Goal: Task Accomplishment & Management: Complete application form

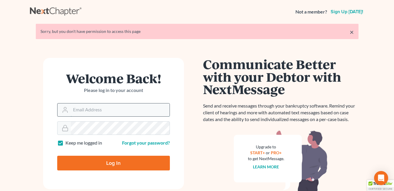
click at [117, 111] on input "Email Address" at bounding box center [120, 109] width 99 height 13
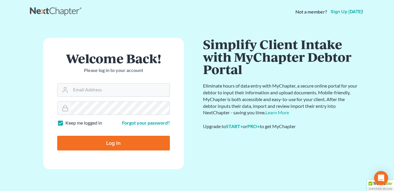
type input "[EMAIL_ADDRESS][DOMAIN_NAME]"
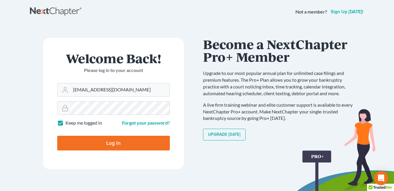
click at [103, 146] on input "Log In" at bounding box center [113, 143] width 113 height 15
type input "Thinking..."
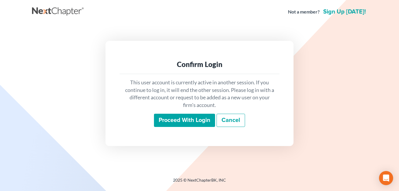
click at [165, 118] on input "Proceed with login" at bounding box center [184, 121] width 61 height 14
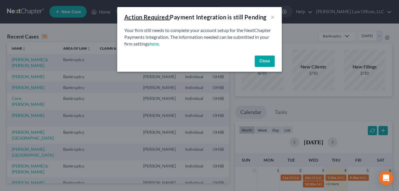
drag, startPoint x: 262, startPoint y: 60, endPoint x: 242, endPoint y: 60, distance: 19.7
click at [262, 60] on button "Close" at bounding box center [264, 61] width 20 height 12
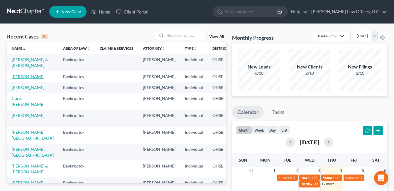
click at [13, 79] on link "[PERSON_NAME]" at bounding box center [28, 76] width 33 height 5
select select "4"
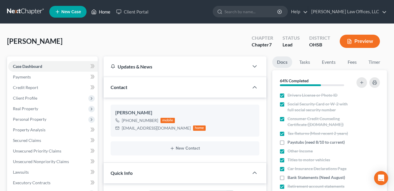
click at [106, 11] on link "Home" at bounding box center [100, 11] width 25 height 11
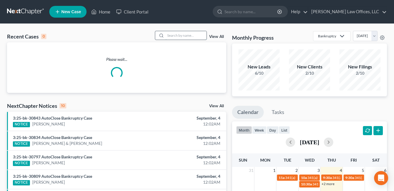
click at [189, 34] on input "search" at bounding box center [186, 35] width 41 height 9
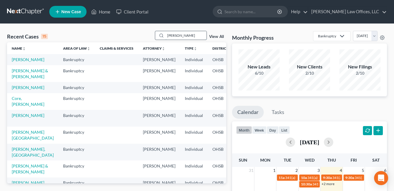
type input "johnson"
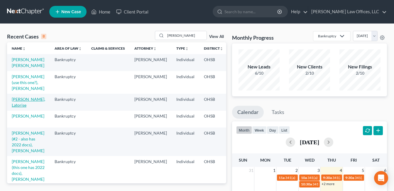
click at [19, 107] on link "[PERSON_NAME], Latorise" at bounding box center [28, 102] width 33 height 11
select select "4"
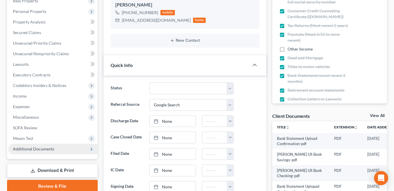
scroll to position [117, 0]
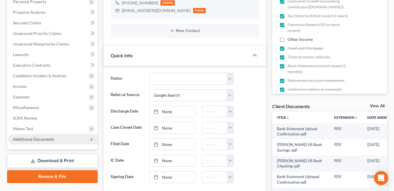
click at [41, 140] on span "Additional Documents" at bounding box center [33, 138] width 41 height 5
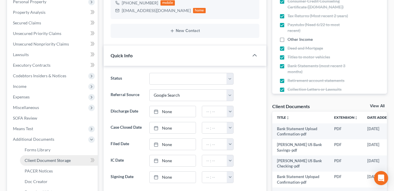
click at [42, 156] on link "Client Document Storage" at bounding box center [59, 160] width 78 height 11
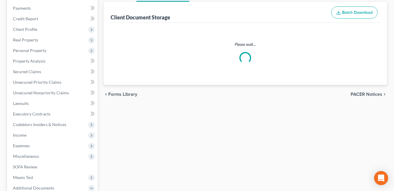
scroll to position [10, 0]
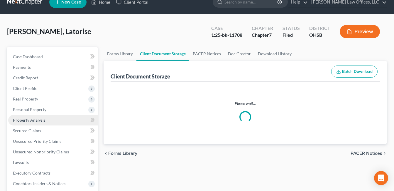
select select "7"
select select "37"
select select "52"
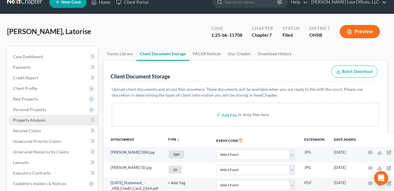
scroll to position [0, 0]
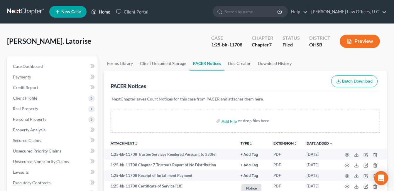
drag, startPoint x: 102, startPoint y: 12, endPoint x: 108, endPoint y: 16, distance: 7.1
click at [102, 12] on link "Home" at bounding box center [100, 11] width 25 height 11
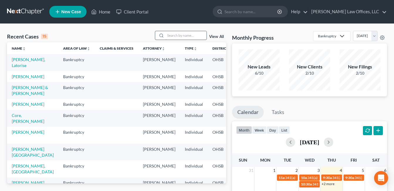
click at [181, 36] on input "search" at bounding box center [186, 35] width 41 height 9
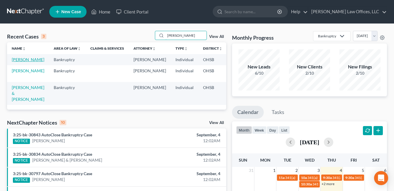
type input "cole"
click at [15, 62] on link "[PERSON_NAME]" at bounding box center [28, 59] width 33 height 5
select select "4"
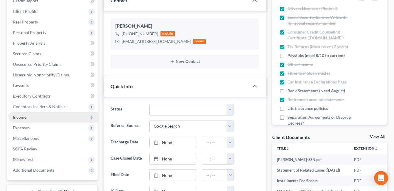
scroll to position [88, 0]
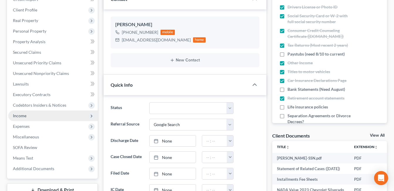
click at [34, 117] on span "Income" at bounding box center [53, 115] width 90 height 11
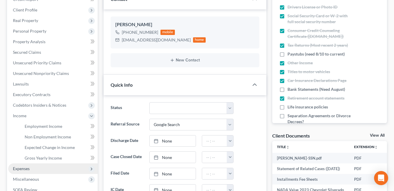
click at [35, 169] on span "Expenses" at bounding box center [53, 168] width 90 height 11
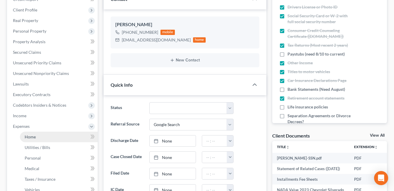
click at [37, 137] on link "Home" at bounding box center [59, 136] width 78 height 11
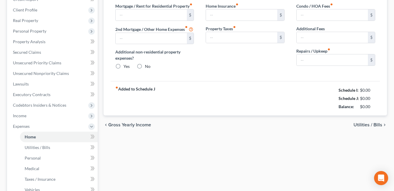
scroll to position [32, 0]
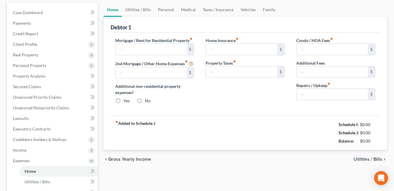
type input "1,300.00"
radio input "true"
type input "15.00"
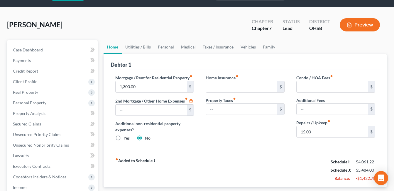
scroll to position [29, 0]
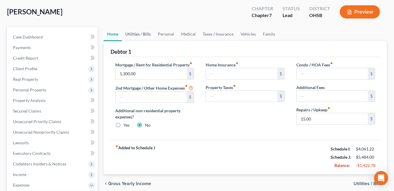
click at [137, 33] on link "Utilities / Bills" at bounding box center [138, 34] width 33 height 14
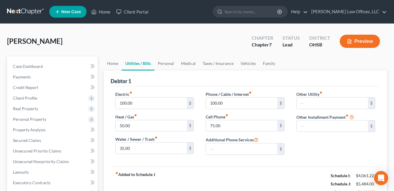
scroll to position [29, 0]
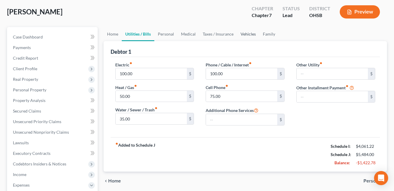
click at [245, 35] on link "Vehicles" at bounding box center [248, 34] width 22 height 14
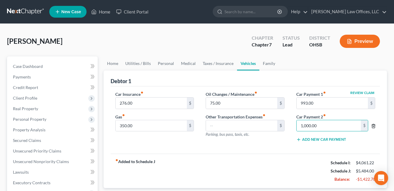
click at [372, 127] on icon "button" at bounding box center [373, 126] width 5 height 5
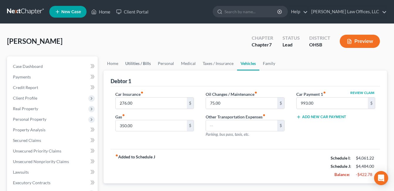
click at [131, 63] on link "Utilities / Bills" at bounding box center [138, 63] width 33 height 14
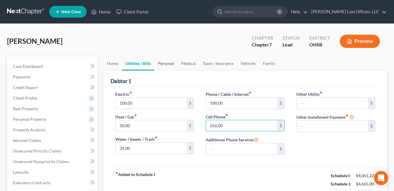
type input "256.00"
click at [167, 63] on link "Personal" at bounding box center [165, 63] width 23 height 14
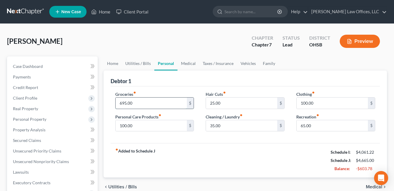
click at [143, 102] on input "695.00" at bounding box center [151, 102] width 71 height 11
drag, startPoint x: 144, startPoint y: 104, endPoint x: 106, endPoint y: 107, distance: 38.6
click at [106, 108] on div "Debtor 1 Groceries fiber_manual_record 600.00 $ Personal Care Products fiber_ma…" at bounding box center [246, 123] width 284 height 107
type input "550.00"
drag, startPoint x: 148, startPoint y: 138, endPoint x: 168, endPoint y: 131, distance: 20.7
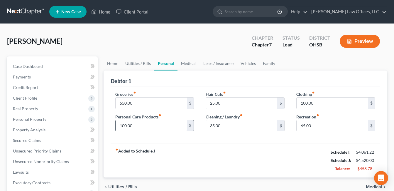
click at [149, 138] on div "Groceries fiber_manual_record 550.00 $ Personal Care Products fiber_manual_reco…" at bounding box center [245, 114] width 269 height 57
click at [113, 64] on link "Home" at bounding box center [113, 63] width 18 height 14
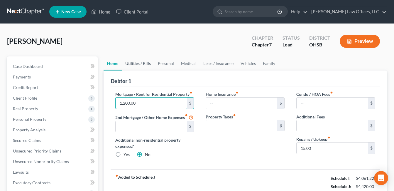
type input "1,200.00"
click at [143, 63] on link "Utilities / Bills" at bounding box center [138, 63] width 33 height 14
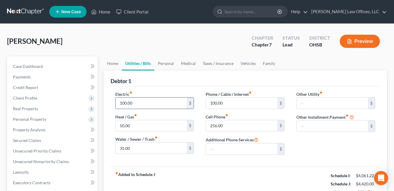
click at [135, 102] on input "100.00" at bounding box center [151, 102] width 71 height 11
type input "50.00"
click at [230, 105] on input "100.00" at bounding box center [241, 102] width 71 height 11
click at [166, 63] on link "Personal" at bounding box center [165, 63] width 23 height 14
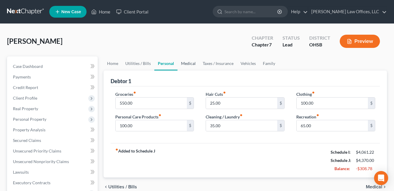
click at [190, 65] on link "Medical" at bounding box center [189, 63] width 22 height 14
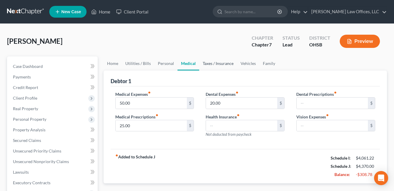
click at [212, 61] on link "Taxes / Insurance" at bounding box center [218, 63] width 38 height 14
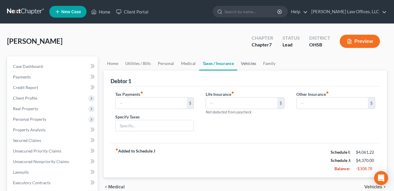
click at [245, 65] on link "Vehicles" at bounding box center [248, 63] width 22 height 14
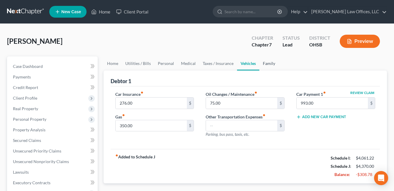
click at [260, 63] on link "Family" at bounding box center [268, 63] width 19 height 14
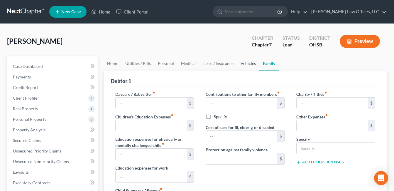
click at [243, 63] on link "Vehicles" at bounding box center [248, 63] width 22 height 14
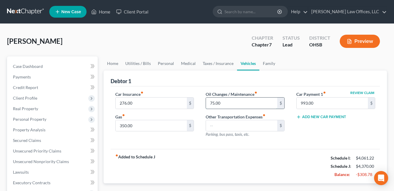
click at [225, 102] on input "75.00" at bounding box center [241, 102] width 71 height 11
click at [193, 140] on div "Car Insurance fiber_manual_record 276.00 $ Gas fiber_manual_record 350.00 $" at bounding box center [154, 116] width 91 height 51
click at [232, 101] on input "50.00" at bounding box center [241, 102] width 71 height 11
type input "35.00"
click at [199, 131] on div "Car Insurance fiber_manual_record 276.00 $ Gas fiber_manual_record 350.00 $" at bounding box center [154, 116] width 91 height 51
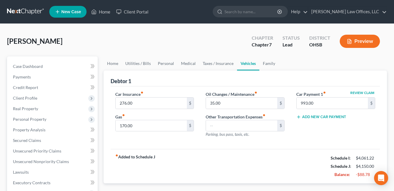
click at [197, 137] on div "Car Insurance fiber_manual_record 276.00 $ Gas fiber_manual_record 170.00 $" at bounding box center [154, 116] width 91 height 51
type input "200.00"
click at [197, 103] on div "Car Insurance fiber_manual_record 276.00 $ Gas fiber_manual_record 200.00 $" at bounding box center [154, 116] width 91 height 51
click at [211, 62] on link "Taxes / Insurance" at bounding box center [218, 63] width 38 height 14
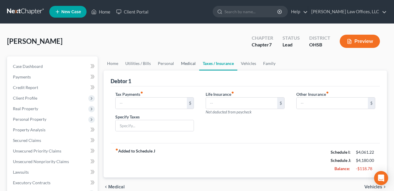
click at [189, 63] on link "Medical" at bounding box center [189, 63] width 22 height 14
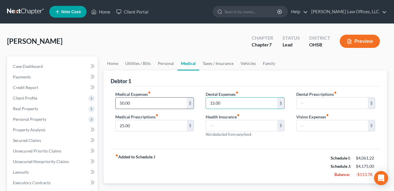
type input "15.00"
click at [157, 104] on input "50.00" at bounding box center [151, 102] width 71 height 11
type input "40.00"
click at [146, 65] on link "Utilities / Bills" at bounding box center [138, 63] width 33 height 14
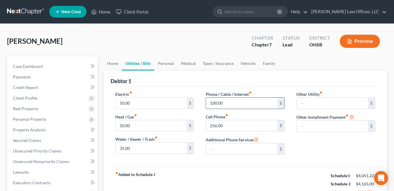
click at [225, 104] on input "100.00" at bounding box center [241, 102] width 71 height 11
type input "50.00"
click at [244, 63] on link "Vehicles" at bounding box center [248, 63] width 22 height 14
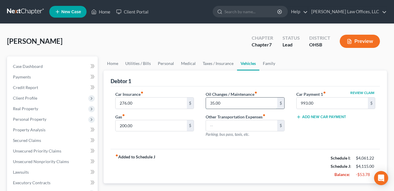
click at [229, 102] on input "35.00" at bounding box center [241, 102] width 71 height 11
type input "30.00"
drag, startPoint x: 148, startPoint y: 103, endPoint x: 150, endPoint y: 101, distance: 3.3
click at [148, 103] on input "276.00" at bounding box center [151, 102] width 71 height 11
click at [268, 59] on link "Family" at bounding box center [268, 63] width 19 height 14
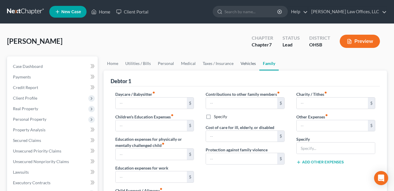
click at [246, 62] on link "Vehicles" at bounding box center [248, 63] width 22 height 14
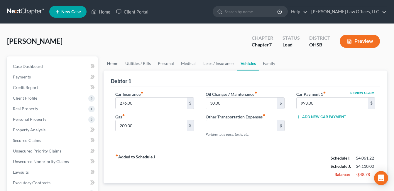
click at [113, 63] on link "Home" at bounding box center [113, 63] width 18 height 14
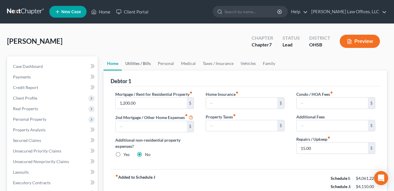
click at [133, 64] on link "Utilities / Bills" at bounding box center [138, 63] width 33 height 14
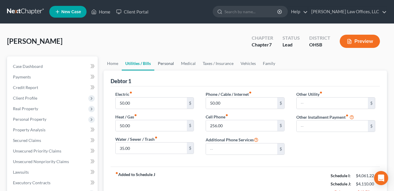
click at [168, 64] on link "Personal" at bounding box center [165, 63] width 23 height 14
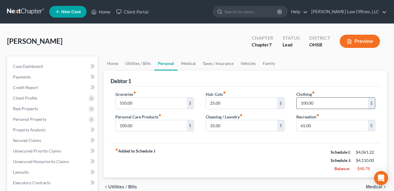
click at [318, 102] on input "100.00" at bounding box center [332, 102] width 71 height 11
type input "50.00"
click at [247, 62] on link "Vehicles" at bounding box center [248, 63] width 22 height 14
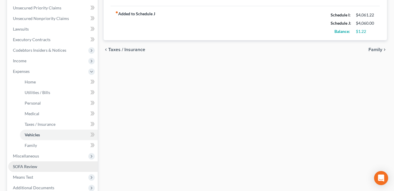
scroll to position [176, 0]
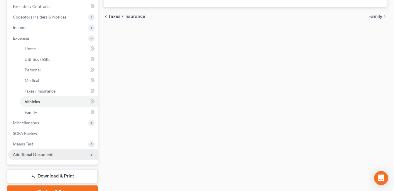
click at [46, 151] on span "Additional Documents" at bounding box center [53, 154] width 90 height 11
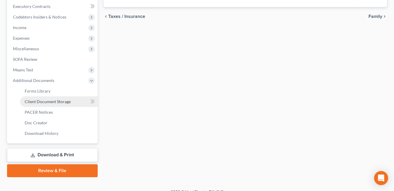
click at [60, 104] on span "Client Document Storage" at bounding box center [48, 101] width 46 height 5
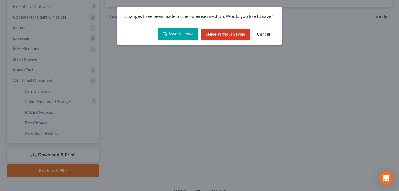
click at [179, 33] on button "Save & Leave" at bounding box center [178, 34] width 41 height 12
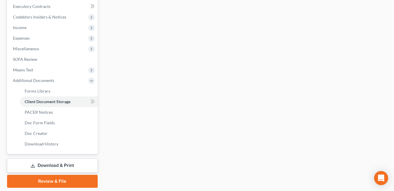
select select "7"
select select "37"
select select "52"
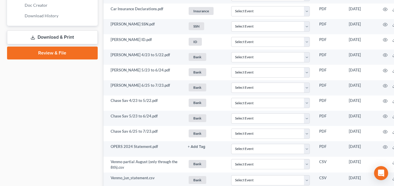
scroll to position [294, 32]
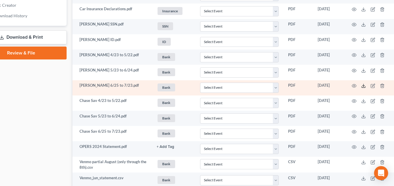
click at [364, 84] on line at bounding box center [364, 85] width 0 height 2
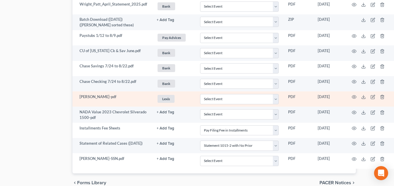
scroll to position [571, 32]
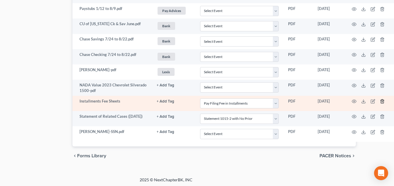
click at [384, 100] on icon "button" at bounding box center [382, 102] width 3 height 4
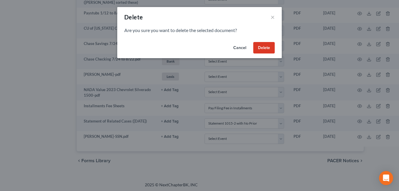
click at [261, 47] on button "Delete" at bounding box center [263, 48] width 21 height 12
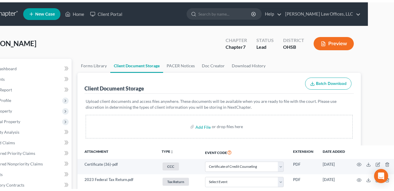
scroll to position [0, 0]
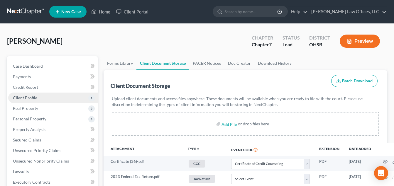
click at [34, 96] on span "Client Profile" at bounding box center [25, 97] width 24 height 5
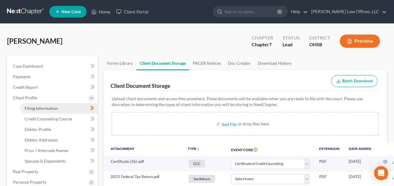
click at [55, 107] on span "Filing Information" at bounding box center [41, 108] width 33 height 5
select select "1"
select select "0"
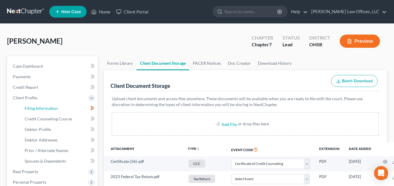
select select "36"
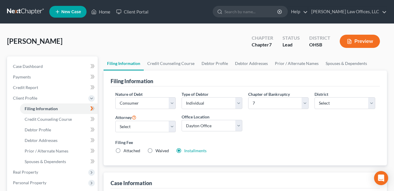
click at [156, 149] on label "Waived Waived" at bounding box center [163, 151] width 14 height 6
click at [158, 149] on input "Waived Waived" at bounding box center [160, 150] width 4 height 4
radio input "true"
click at [184, 150] on label "Installments Installments" at bounding box center [195, 151] width 22 height 6
click at [187, 150] on input "Installments Installments" at bounding box center [189, 150] width 4 height 4
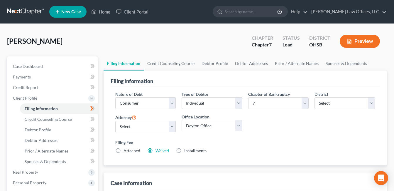
radio input "true"
radio input "false"
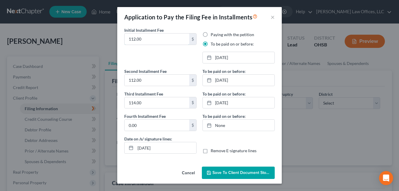
click at [123, 40] on div "Initial Installment Fee 112.00 $" at bounding box center [160, 47] width 78 height 41
type input "5.13"
click at [210, 34] on label "Paying with the petition" at bounding box center [231, 35] width 43 height 6
click at [213, 34] on input "Paying with the petition" at bounding box center [215, 34] width 4 height 4
radio input "true"
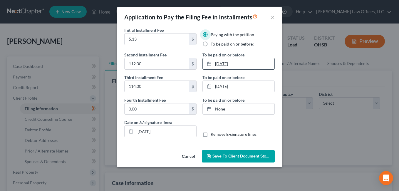
click at [227, 64] on link "11/4/2025" at bounding box center [239, 63] width 72 height 11
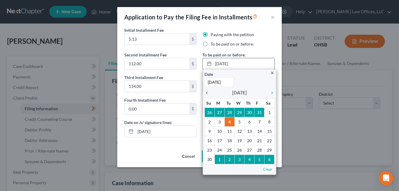
click at [207, 94] on icon "chevron_left" at bounding box center [208, 92] width 8 height 5
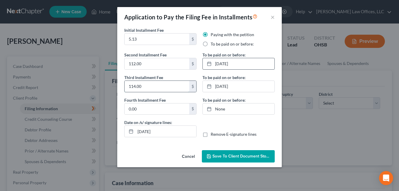
click at [159, 88] on input "114.00" at bounding box center [156, 86] width 65 height 11
type input "112.00"
click at [255, 84] on link "12/4/2025" at bounding box center [239, 86] width 72 height 11
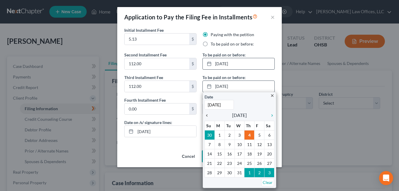
click at [206, 116] on icon "chevron_left" at bounding box center [208, 115] width 8 height 5
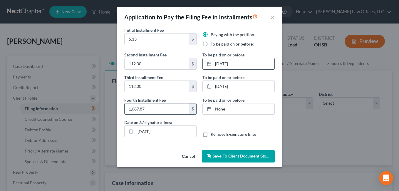
drag, startPoint x: 135, startPoint y: 108, endPoint x: 136, endPoint y: 104, distance: 3.9
click at [135, 108] on input "1,087.87" at bounding box center [156, 108] width 65 height 11
type input "108.87"
click at [260, 153] on button "Save to Client Document Storage" at bounding box center [238, 156] width 73 height 12
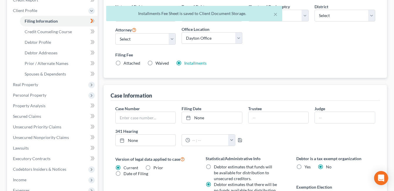
scroll to position [220, 0]
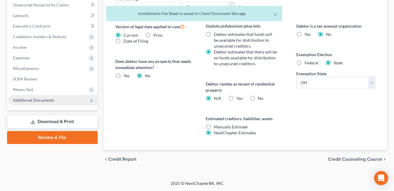
click at [53, 101] on span "Additional Documents" at bounding box center [53, 100] width 90 height 11
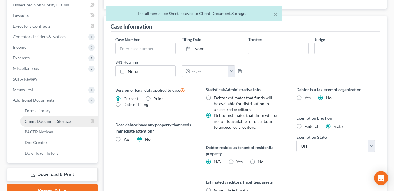
click at [58, 122] on span "Client Document Storage" at bounding box center [48, 121] width 46 height 5
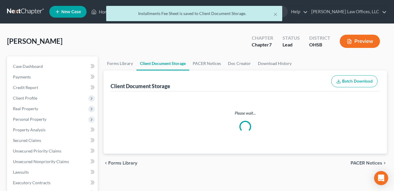
select select "7"
select select "52"
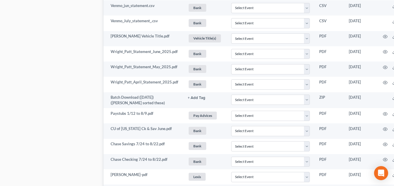
scroll to position [571, 0]
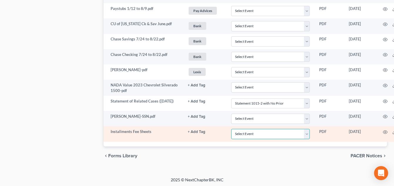
click at [307, 132] on select "Select Event 20 Largest Unsecured Creditors Amended Document Amended List of Cr…" at bounding box center [270, 134] width 79 height 10
select select "37"
click at [231, 129] on select "Select Event 20 Largest Unsecured Creditors Amended Document Amended List of Cr…" at bounding box center [270, 134] width 79 height 10
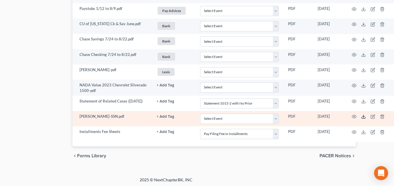
drag, startPoint x: 364, startPoint y: 115, endPoint x: 334, endPoint y: 111, distance: 30.3
click at [364, 115] on icon at bounding box center [363, 116] width 5 height 5
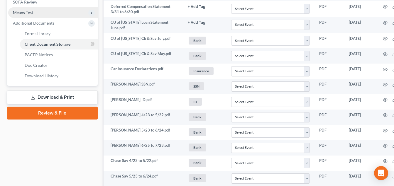
scroll to position [160, 0]
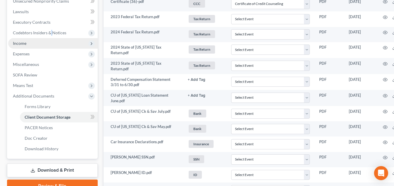
drag, startPoint x: 51, startPoint y: 32, endPoint x: 46, endPoint y: 39, distance: 9.0
click at [51, 34] on span "Codebtors Insiders & Notices" at bounding box center [39, 32] width 53 height 5
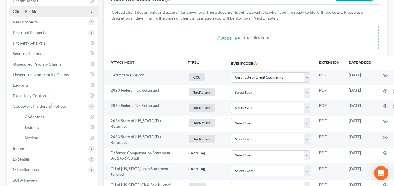
scroll to position [43, 0]
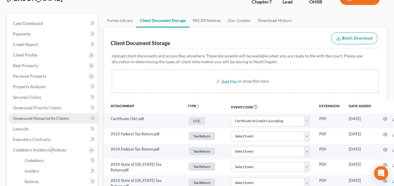
click at [40, 118] on span "Unsecured Nonpriority Claims" at bounding box center [41, 118] width 56 height 5
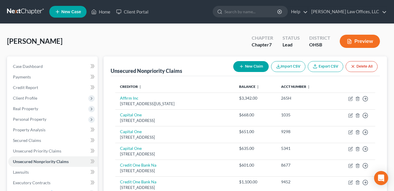
click at [253, 64] on button "New Claim" at bounding box center [251, 66] width 36 height 11
select select "0"
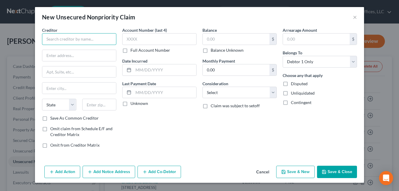
click at [93, 42] on input "text" at bounding box center [79, 39] width 74 height 12
type input "Hills Properties"
paste input "4901 Hunt Rd. Suite #300 Blue Ash, OH"
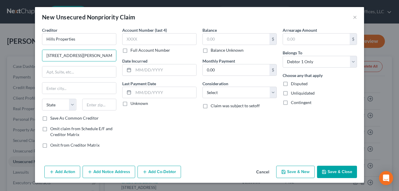
scroll to position [0, 6]
drag, startPoint x: 88, startPoint y: 55, endPoint x: 114, endPoint y: 56, distance: 25.8
click at [114, 56] on input "4901 Hunt Rd. Suite #300 Blue Ash, OH" at bounding box center [79, 55] width 74 height 11
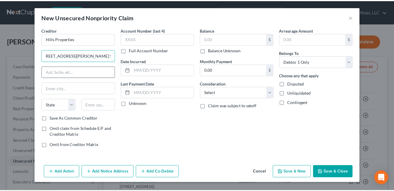
scroll to position [0, 0]
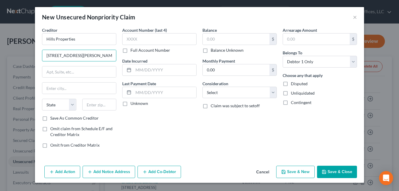
type input "4901 Hunt Rd. Suite #300"
click at [97, 106] on input "text" at bounding box center [99, 105] width 34 height 12
type input "45242"
type input "[GEOGRAPHIC_DATA]"
select select "36"
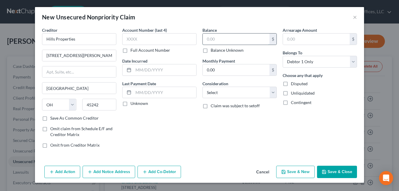
click at [226, 38] on input "text" at bounding box center [236, 38] width 67 height 11
type input "8,000.00"
click at [273, 91] on select "Select Cable / Satellite Services Collection Agency Credit Card Debt Debt Couns…" at bounding box center [239, 93] width 74 height 12
select select "4"
click at [202, 87] on select "Select Cable / Satellite Services Collection Agency Credit Card Debt Debt Couns…" at bounding box center [239, 93] width 74 height 12
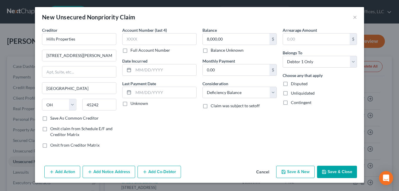
click at [332, 172] on button "Save & Close" at bounding box center [337, 172] width 40 height 12
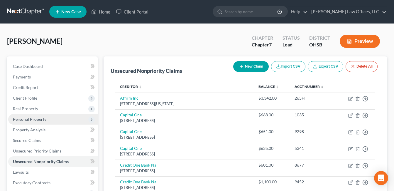
click at [28, 122] on span "Personal Property" at bounding box center [53, 119] width 90 height 11
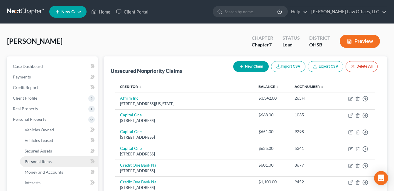
click at [44, 161] on span "Personal Items" at bounding box center [38, 161] width 27 height 5
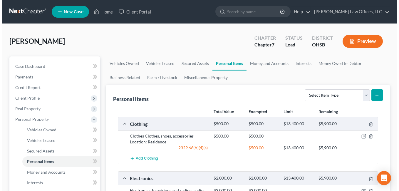
scroll to position [29, 0]
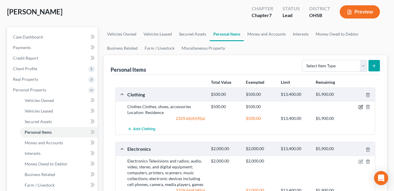
click at [360, 107] on icon "button" at bounding box center [361, 106] width 5 height 5
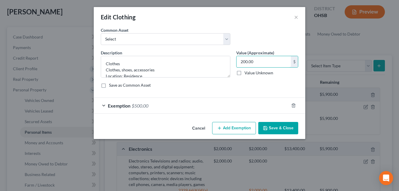
type input "200.00"
click at [193, 102] on div "Exemption $500.00" at bounding box center [191, 106] width 195 height 16
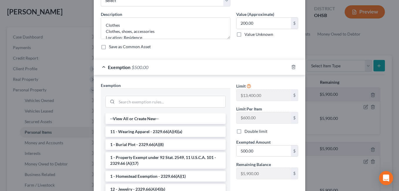
scroll to position [88, 0]
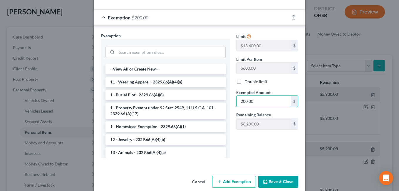
type input "200.00"
click at [272, 178] on button "Save & Close" at bounding box center [278, 182] width 40 height 12
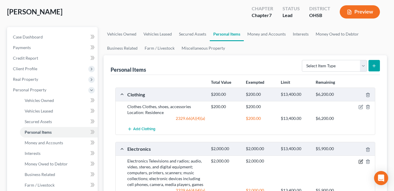
click at [360, 161] on icon "button" at bounding box center [361, 161] width 5 height 5
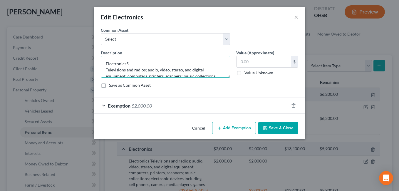
type textarea "Electronics Televisions and radios; audio, video, stereo, and digital equipment…"
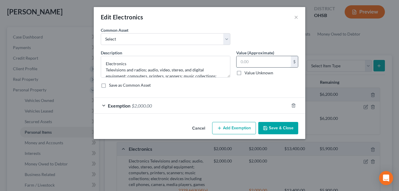
click at [255, 60] on input "text" at bounding box center [263, 61] width 54 height 11
type input "500.00"
click at [184, 104] on div "Exemption $2,000.00" at bounding box center [191, 106] width 195 height 16
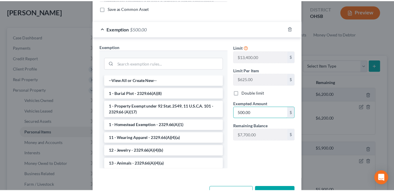
scroll to position [97, 0]
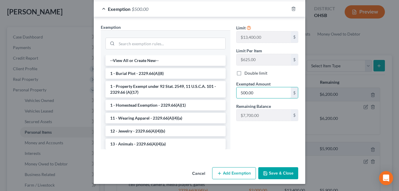
type input "500.00"
click at [273, 172] on button "Save & Close" at bounding box center [278, 173] width 40 height 12
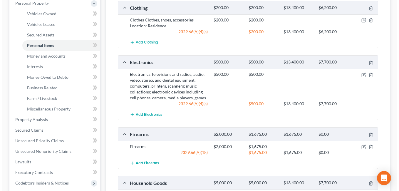
scroll to position [117, 0]
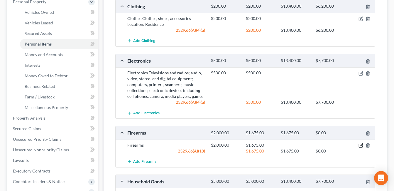
click at [360, 145] on icon "button" at bounding box center [361, 144] width 3 height 3
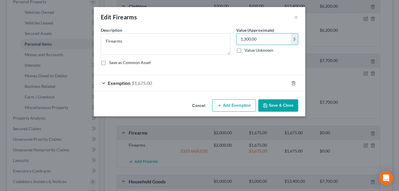
type input "1,300.00"
click at [193, 85] on div "Exemption $1,675.00" at bounding box center [191, 83] width 195 height 16
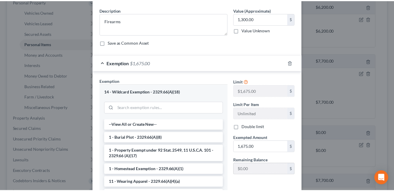
scroll to position [84, 0]
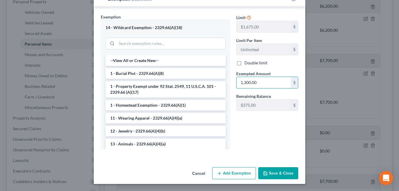
type input "1,300.00"
click at [280, 175] on button "Save & Close" at bounding box center [278, 173] width 40 height 12
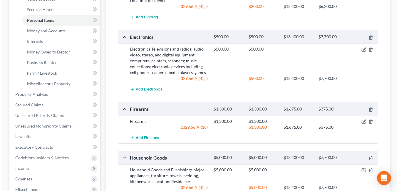
scroll to position [205, 0]
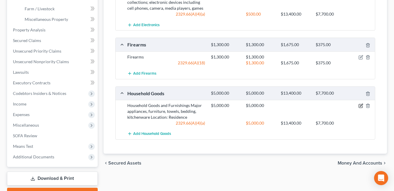
click at [361, 105] on icon "button" at bounding box center [361, 105] width 3 height 3
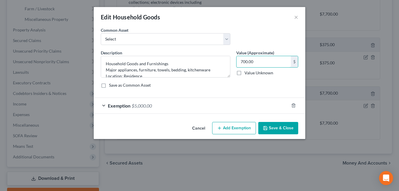
type input "700.00"
click at [206, 104] on div "Exemption $5,000.00" at bounding box center [191, 106] width 195 height 16
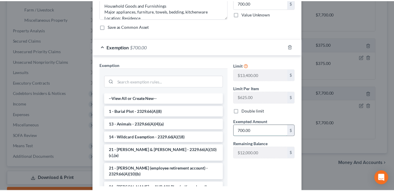
scroll to position [97, 0]
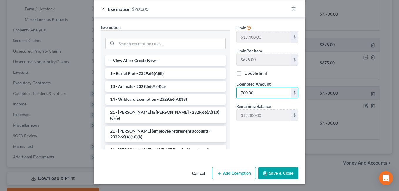
type input "700.00"
drag, startPoint x: 272, startPoint y: 173, endPoint x: 276, endPoint y: 167, distance: 7.1
click at [272, 173] on button "Save & Close" at bounding box center [278, 173] width 40 height 12
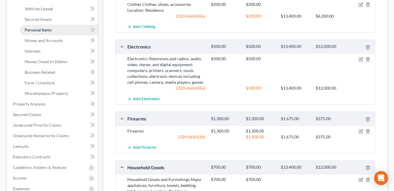
scroll to position [117, 0]
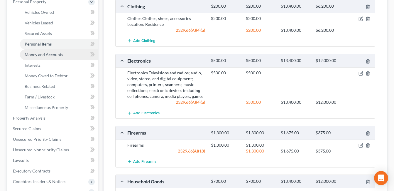
drag, startPoint x: 47, startPoint y: 52, endPoint x: 56, endPoint y: 51, distance: 8.8
click at [47, 53] on span "Money and Accounts" at bounding box center [44, 54] width 38 height 5
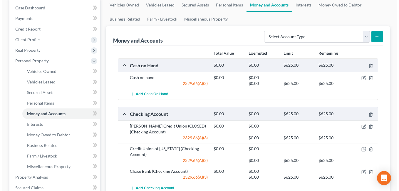
scroll to position [59, 0]
click at [360, 78] on icon "button" at bounding box center [361, 77] width 5 height 5
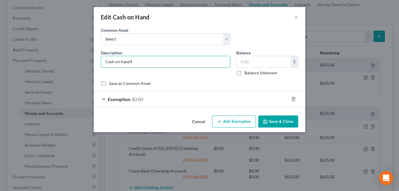
type input "Cash on hand"
click at [261, 61] on input "text" at bounding box center [263, 61] width 54 height 11
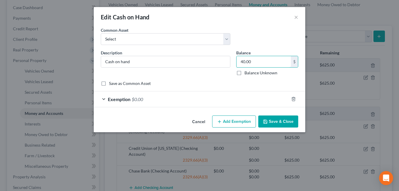
type input "40.00"
click at [169, 100] on div "Exemption $0.00" at bounding box center [191, 99] width 195 height 16
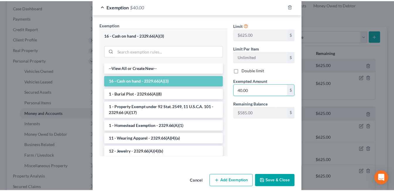
scroll to position [100, 0]
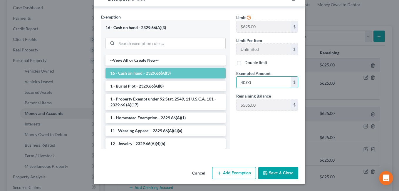
type input "40.00"
click at [271, 170] on button "Save & Close" at bounding box center [278, 173] width 40 height 12
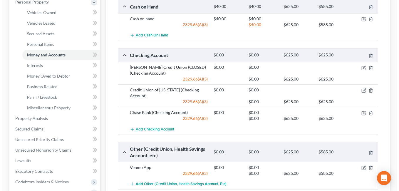
scroll to position [117, 0]
click at [360, 111] on icon "button" at bounding box center [361, 112] width 3 height 3
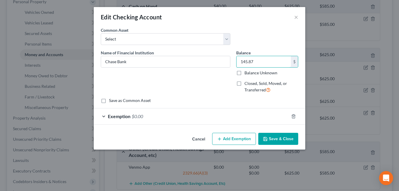
type input "145.87"
click at [188, 119] on div "Exemption $0.00" at bounding box center [191, 116] width 195 height 16
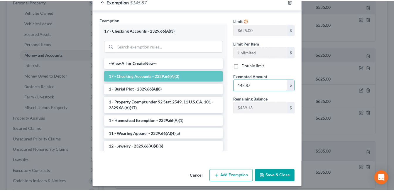
scroll to position [118, 0]
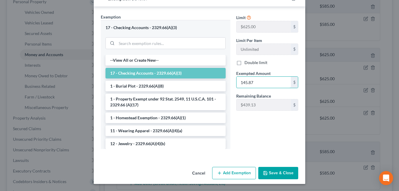
type input "145.87"
click at [266, 171] on icon "button" at bounding box center [265, 173] width 5 height 5
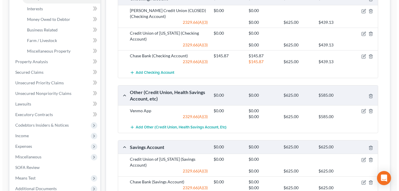
scroll to position [176, 0]
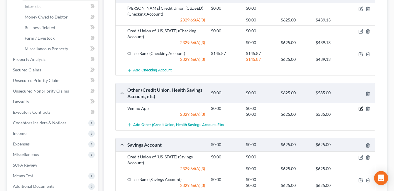
click at [359, 106] on icon "button" at bounding box center [361, 108] width 5 height 5
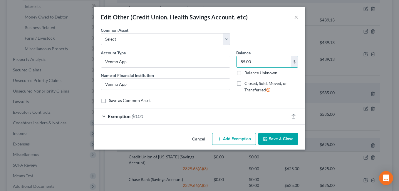
type input "85.00"
click at [235, 113] on div "Exemption $0.00" at bounding box center [191, 116] width 195 height 16
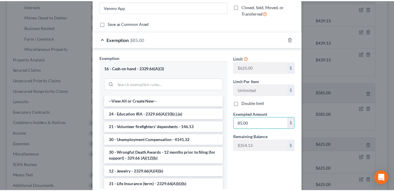
scroll to position [118, 0]
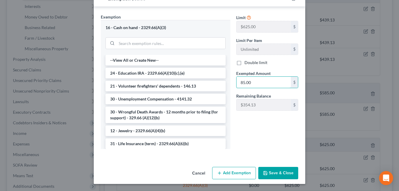
type input "85.00"
click at [270, 171] on button "Save & Close" at bounding box center [278, 173] width 40 height 12
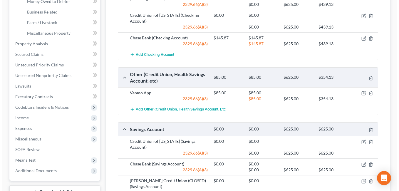
scroll to position [205, 0]
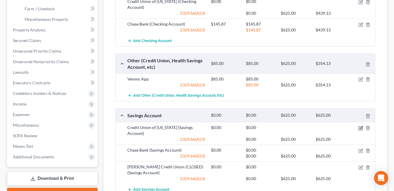
click at [361, 126] on icon "button" at bounding box center [361, 127] width 3 height 3
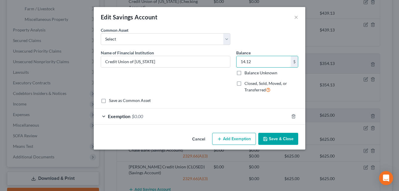
type input "14.12"
click at [218, 114] on div "Exemption $0.00" at bounding box center [191, 116] width 195 height 16
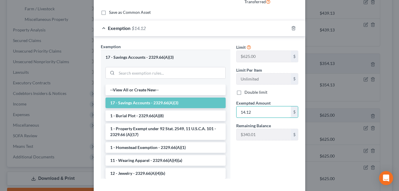
scroll to position [118, 0]
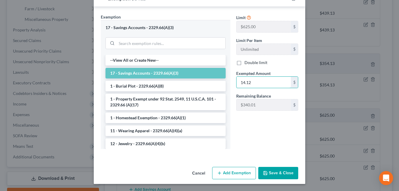
type input "14.12"
click at [267, 175] on button "Save & Close" at bounding box center [278, 173] width 40 height 12
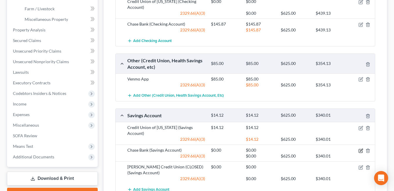
click at [359, 148] on icon "button" at bounding box center [361, 150] width 5 height 5
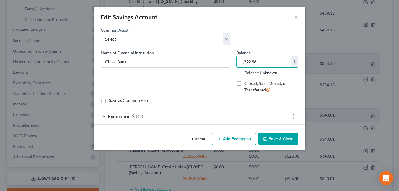
type input "1,392.96"
drag, startPoint x: 176, startPoint y: 117, endPoint x: 207, endPoint y: 104, distance: 32.9
click at [176, 117] on div "Exemption $0.00" at bounding box center [191, 116] width 195 height 16
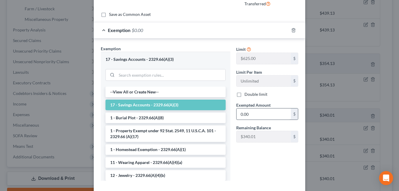
scroll to position [88, 0]
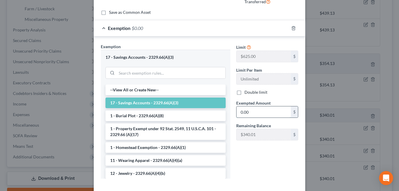
click at [249, 111] on input "0.00" at bounding box center [263, 111] width 54 height 11
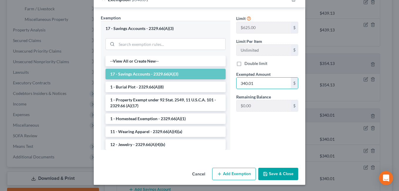
scroll to position [118, 0]
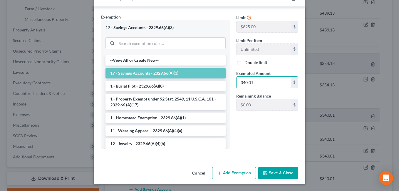
type input "340.01"
click at [229, 171] on button "Add Exemption" at bounding box center [234, 173] width 44 height 12
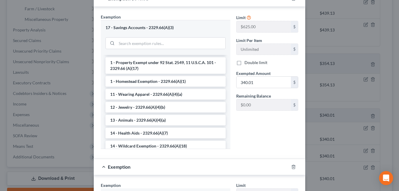
scroll to position [88, 0]
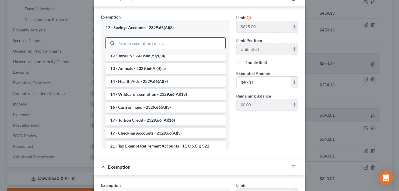
click at [142, 43] on input "search" at bounding box center [171, 43] width 109 height 11
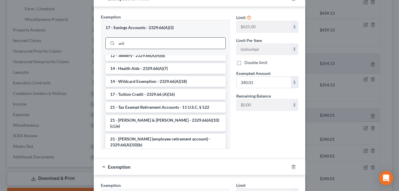
scroll to position [0, 0]
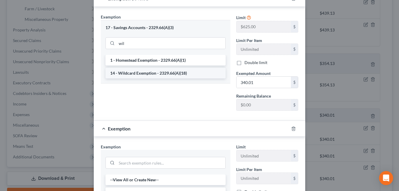
click at [149, 74] on li "14 - Wildcard Exemption - 2329.66(A)(18)" at bounding box center [165, 73] width 120 height 11
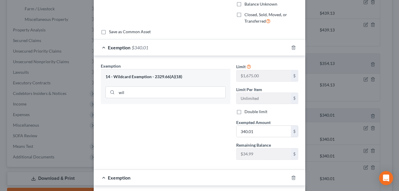
scroll to position [59, 0]
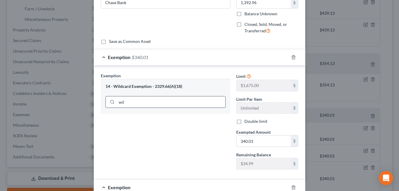
click at [127, 101] on input "wil" at bounding box center [171, 101] width 109 height 11
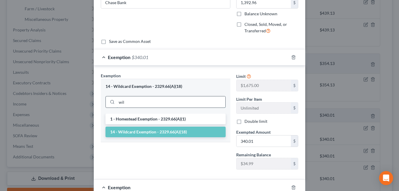
drag, startPoint x: 126, startPoint y: 101, endPoint x: 109, endPoint y: 103, distance: 16.5
click at [109, 103] on div "wil" at bounding box center [165, 102] width 120 height 12
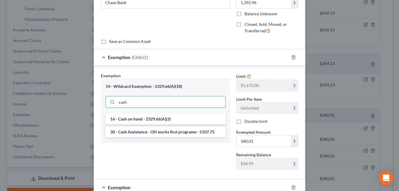
type input "cash"
click at [127, 119] on li "16 - Cash on hand - 2329.66(A)(3)" at bounding box center [165, 119] width 120 height 11
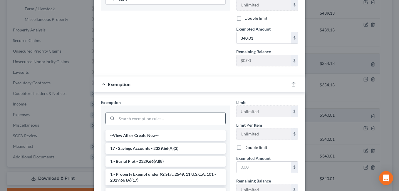
scroll to position [176, 0]
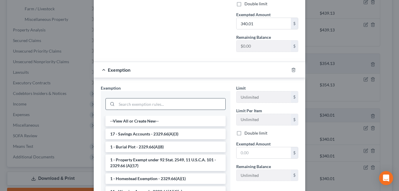
click at [142, 108] on input "search" at bounding box center [171, 103] width 109 height 11
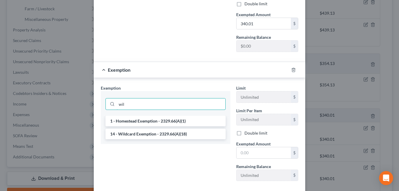
type input "wil"
click at [133, 132] on li "14 - Wildcard Exemption - 2329.66(A)(18)" at bounding box center [165, 134] width 120 height 11
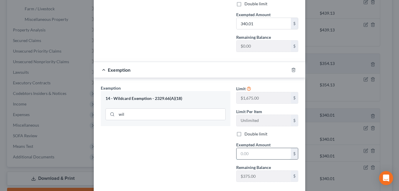
click at [252, 155] on input "text" at bounding box center [263, 153] width 54 height 11
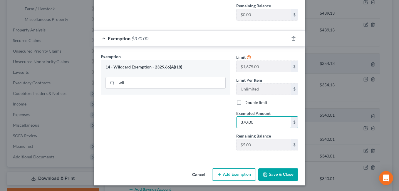
scroll to position [209, 0]
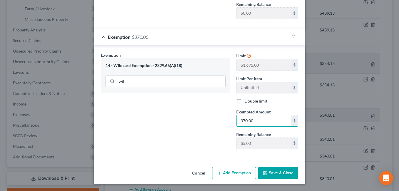
type input "370.00"
click at [240, 172] on button "Add Exemption" at bounding box center [234, 173] width 44 height 12
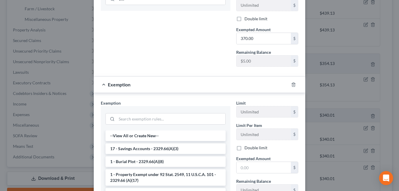
scroll to position [297, 0]
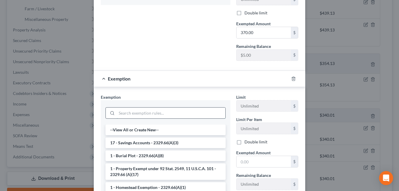
click at [134, 113] on input "search" at bounding box center [171, 112] width 109 height 11
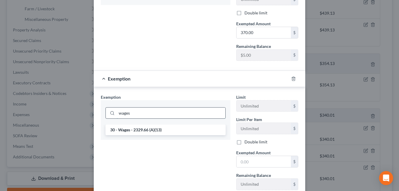
type input "wages"
click at [145, 129] on li "30 - Wages - 2329.66 (A)(13)" at bounding box center [165, 129] width 120 height 11
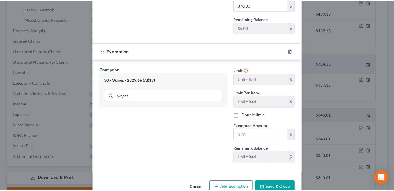
scroll to position [339, 0]
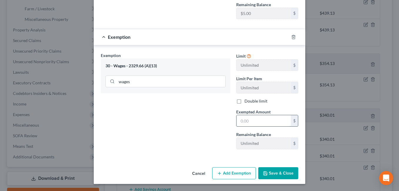
drag, startPoint x: 244, startPoint y: 122, endPoint x: 249, endPoint y: 119, distance: 5.7
click at [244, 122] on input "text" at bounding box center [263, 120] width 54 height 11
type input "1,044.72"
click at [268, 169] on button "Save & Close" at bounding box center [278, 173] width 40 height 12
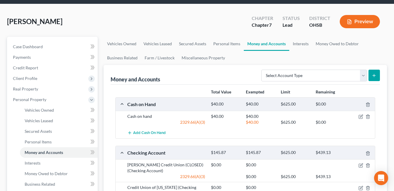
scroll to position [0, 0]
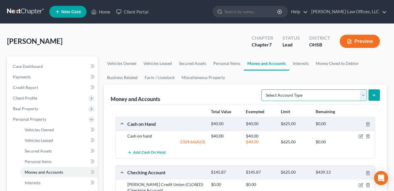
drag, startPoint x: 365, startPoint y: 97, endPoint x: 360, endPoint y: 95, distance: 4.6
click at [365, 96] on select "Select Account Type Brokerage Cash on Hand Certificates of Deposit Checking Acc…" at bounding box center [315, 95] width 106 height 12
select select "savings"
click at [263, 89] on select "Select Account Type Brokerage Cash on Hand Certificates of Deposit Checking Acc…" at bounding box center [315, 95] width 106 height 12
click at [373, 92] on button "submit" at bounding box center [374, 94] width 11 height 11
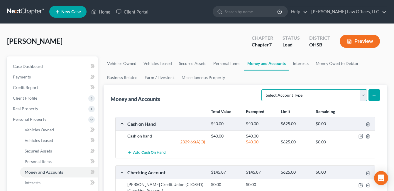
click at [363, 95] on select "Select Account Type Brokerage Cash on Hand Certificates of Deposit Checking Acc…" at bounding box center [315, 95] width 106 height 12
select select "savings"
click at [263, 89] on select "Select Account Type Brokerage Cash on Hand Certificates of Deposit Checking Acc…" at bounding box center [315, 95] width 106 height 12
click at [374, 97] on button "submit" at bounding box center [374, 94] width 11 height 11
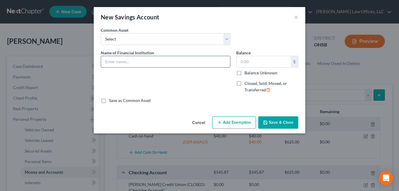
click at [168, 63] on input "text" at bounding box center [165, 61] width 129 height 11
type input "Four Leaf Credit Union (Membership Account Only)"
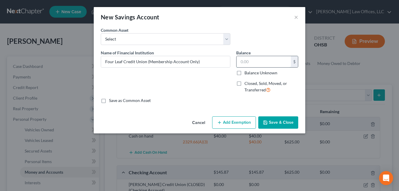
click at [245, 63] on input "text" at bounding box center [263, 61] width 54 height 11
type input "5.00"
click at [240, 123] on button "Add Exemption" at bounding box center [234, 122] width 44 height 12
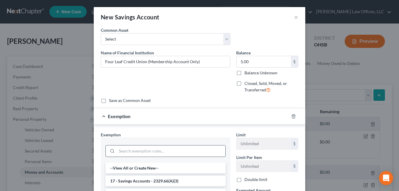
click at [166, 150] on input "search" at bounding box center [171, 150] width 109 height 11
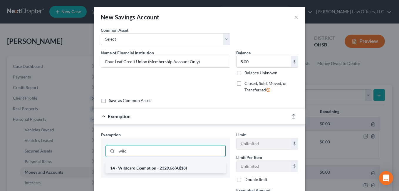
type input "wild"
click at [137, 170] on li "14 - Wildcard Exemption - 2329.66(A)(18)" at bounding box center [165, 168] width 120 height 11
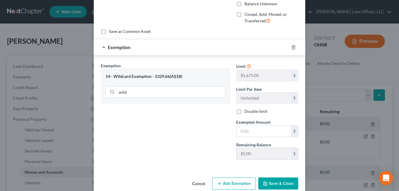
scroll to position [79, 0]
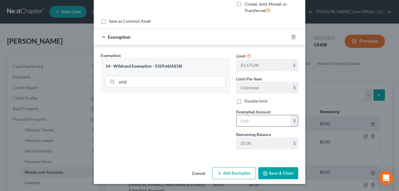
click at [255, 121] on input "text" at bounding box center [263, 120] width 54 height 11
type input "5.00"
click at [279, 171] on button "Save & Close" at bounding box center [278, 173] width 40 height 12
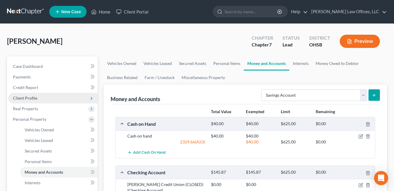
click at [38, 96] on span "Client Profile" at bounding box center [53, 98] width 90 height 11
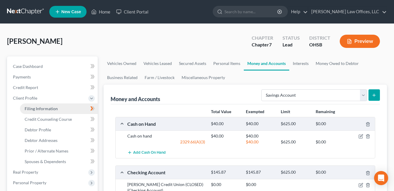
click at [41, 107] on span "Filing Information" at bounding box center [41, 108] width 33 height 5
select select "1"
select select "0"
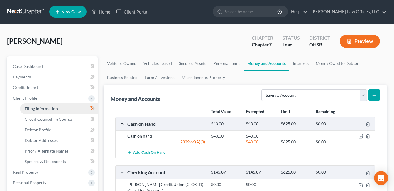
select select "36"
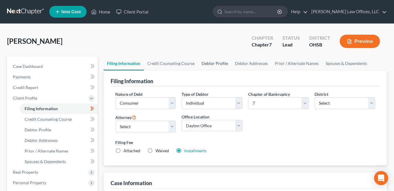
click at [210, 63] on link "Debtor Profile" at bounding box center [214, 63] width 33 height 14
select select "3"
select select "1"
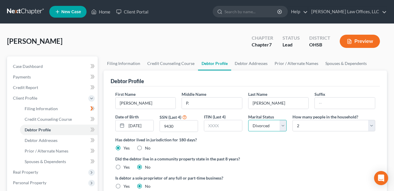
click at [284, 126] on select "Select Single Married Separated Divorced Widowed" at bounding box center [267, 126] width 38 height 12
select select "2"
click at [248, 120] on select "Select Single Married Separated Divorced Widowed" at bounding box center [267, 126] width 38 height 12
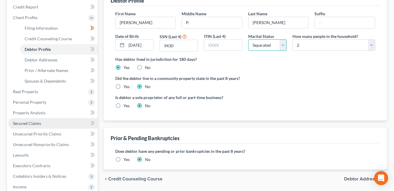
scroll to position [88, 0]
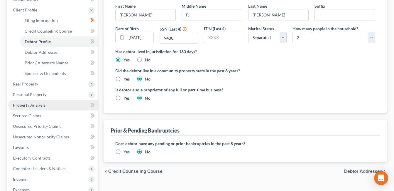
click at [40, 103] on span "Property Analysis" at bounding box center [29, 104] width 33 height 5
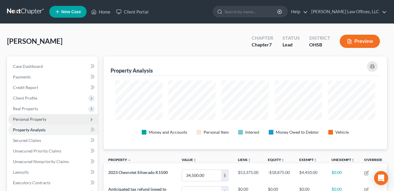
click at [30, 118] on span "Personal Property" at bounding box center [29, 119] width 33 height 5
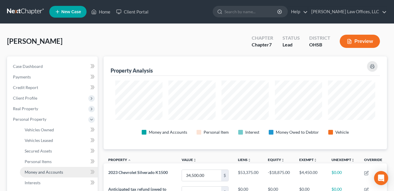
drag, startPoint x: 42, startPoint y: 171, endPoint x: 46, endPoint y: 168, distance: 5.6
click at [42, 171] on span "Money and Accounts" at bounding box center [44, 171] width 38 height 5
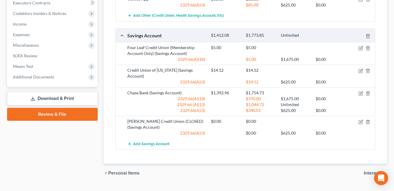
scroll to position [287, 0]
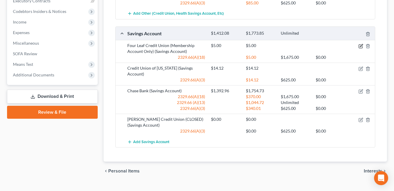
click at [361, 44] on icon "button" at bounding box center [361, 45] width 3 height 3
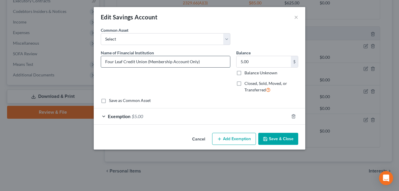
drag, startPoint x: 124, startPoint y: 61, endPoint x: 145, endPoint y: 62, distance: 21.4
click at [145, 62] on input "Four Leaf Credit Union (Membership Account Only)" at bounding box center [165, 61] width 129 height 11
click at [114, 61] on input "Four Leaf FCU (Membership Account Only)" at bounding box center [165, 61] width 129 height 11
type input "FourLeaf FCU (Membership Account Only)"
click at [282, 137] on button "Save & Close" at bounding box center [278, 139] width 40 height 12
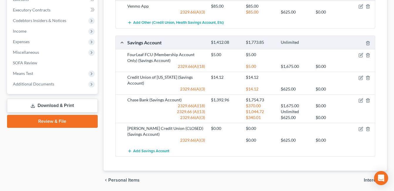
scroll to position [170, 0]
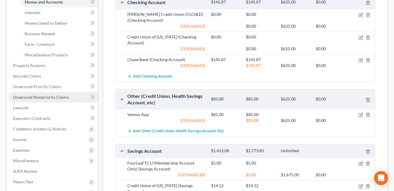
click at [49, 96] on span "Unsecured Nonpriority Claims" at bounding box center [41, 97] width 56 height 5
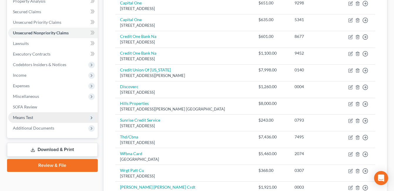
scroll to position [141, 0]
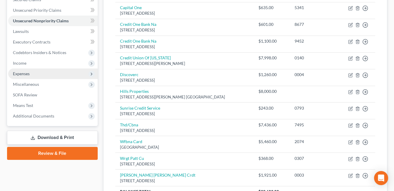
click at [38, 75] on span "Expenses" at bounding box center [53, 73] width 90 height 11
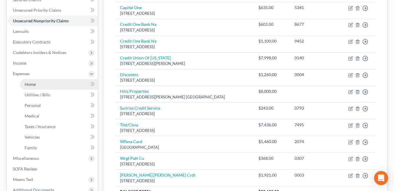
click at [39, 82] on link "Home" at bounding box center [59, 84] width 78 height 11
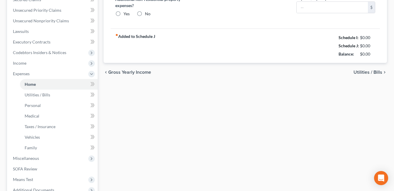
scroll to position [102, 0]
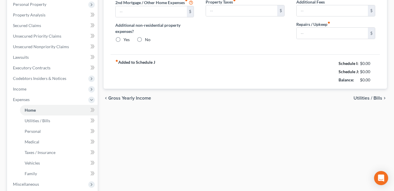
type input "1,200.00"
radio input "true"
type input "15.00"
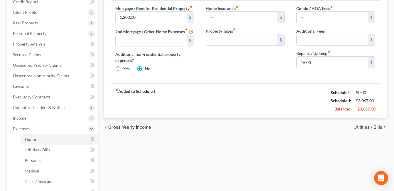
scroll to position [88, 0]
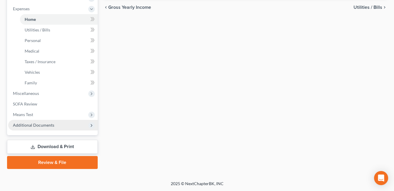
click at [51, 128] on span "Additional Documents" at bounding box center [53, 125] width 90 height 11
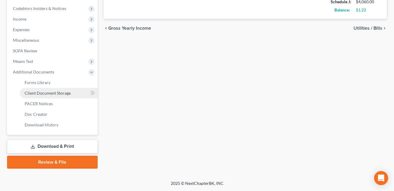
click at [67, 94] on span "Client Document Storage" at bounding box center [48, 92] width 46 height 5
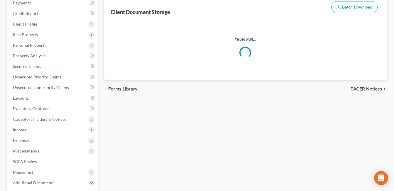
scroll to position [10, 0]
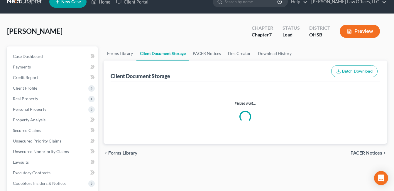
select select "7"
select select "52"
select select "37"
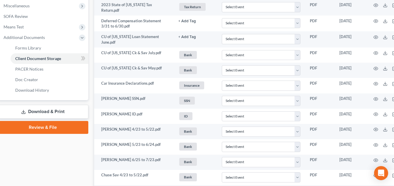
scroll to position [219, 32]
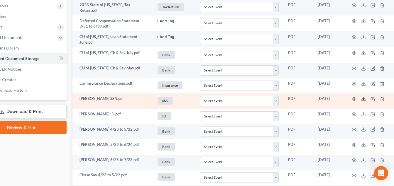
click at [364, 97] on icon at bounding box center [363, 99] width 5 height 5
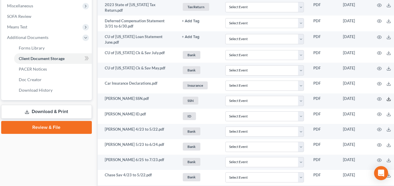
scroll to position [219, 0]
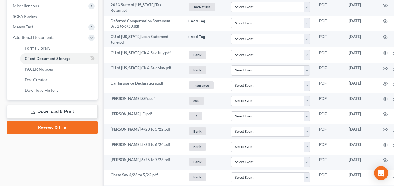
drag, startPoint x: 64, startPoint y: 127, endPoint x: 80, endPoint y: 125, distance: 15.7
click at [64, 127] on link "Review & File" at bounding box center [52, 127] width 91 height 13
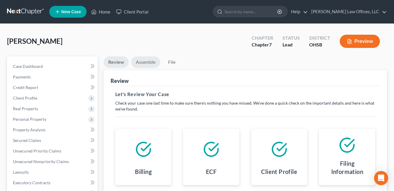
click at [142, 63] on link "Assemble" at bounding box center [145, 61] width 29 height 11
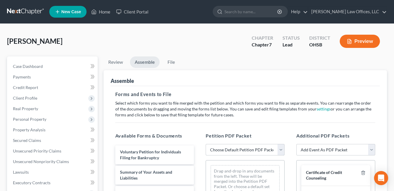
click at [280, 150] on select "Choose Default Petition PDF Packet Emergency Filing (Voluntary Petition and Cre…" at bounding box center [245, 150] width 79 height 12
select select "4"
click at [206, 144] on select "Choose Default Petition PDF Packet Emergency Filing (Voluntary Petition and Cre…" at bounding box center [245, 150] width 79 height 12
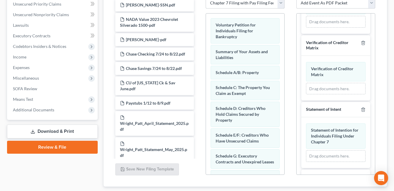
scroll to position [266, 0]
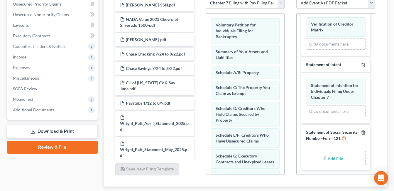
click at [337, 158] on input "file" at bounding box center [335, 158] width 14 height 11
type input "C:\fakepath\[PERSON_NAME].SSN.pdf"
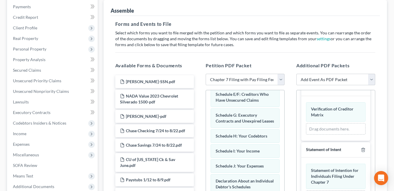
scroll to position [0, 0]
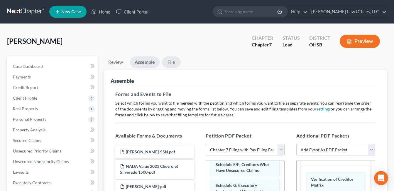
click at [172, 62] on link "File" at bounding box center [171, 61] width 19 height 11
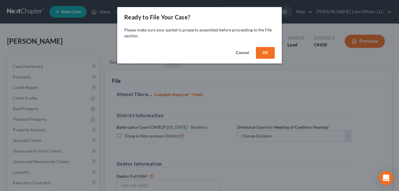
click at [271, 53] on button "OK" at bounding box center [265, 53] width 19 height 12
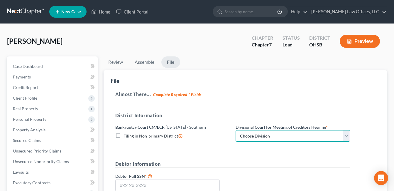
click at [345, 137] on select "Choose Division Cincinnati Columbus [GEOGRAPHIC_DATA]" at bounding box center [293, 136] width 114 height 12
select select "2"
click at [236, 130] on select "Choose Division Cincinnati Columbus [GEOGRAPHIC_DATA]" at bounding box center [293, 136] width 114 height 12
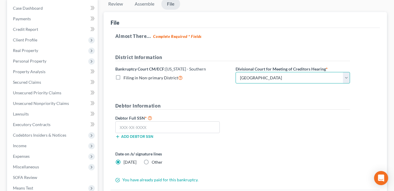
scroll to position [59, 0]
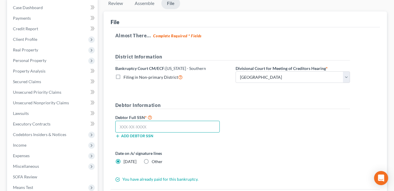
click at [146, 128] on input "text" at bounding box center [167, 127] width 104 height 12
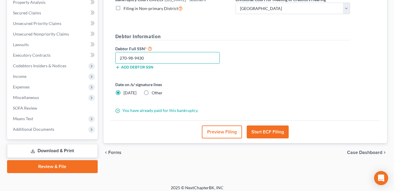
scroll to position [132, 0]
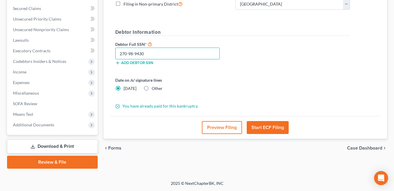
type input "270-98-9430"
click at [273, 127] on button "Start ECF Filing" at bounding box center [268, 127] width 42 height 13
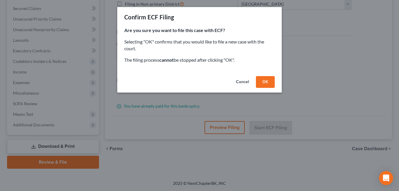
drag, startPoint x: 268, startPoint y: 83, endPoint x: 265, endPoint y: 70, distance: 12.7
click at [267, 83] on button "OK" at bounding box center [265, 82] width 19 height 12
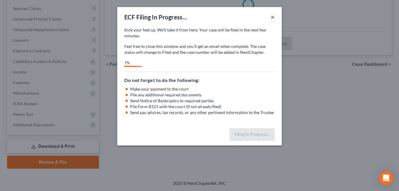
click at [272, 15] on button "×" at bounding box center [272, 17] width 4 height 7
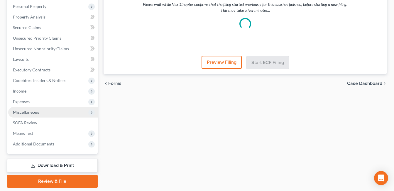
scroll to position [102, 0]
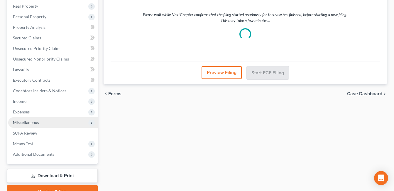
click at [32, 122] on span "Miscellaneous" at bounding box center [26, 122] width 26 height 5
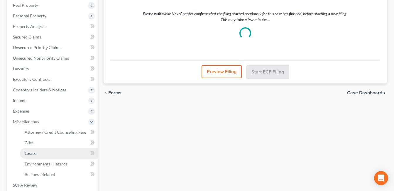
scroll to position [73, 0]
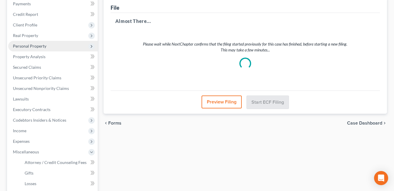
click at [38, 47] on span "Personal Property" at bounding box center [29, 45] width 33 height 5
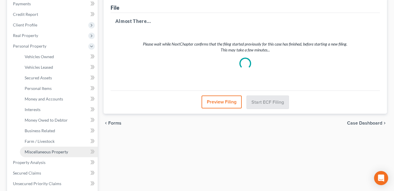
click at [41, 151] on span "Miscellaneous Property" at bounding box center [46, 151] width 43 height 5
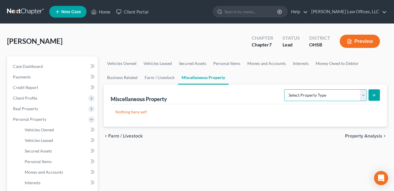
click at [364, 97] on select "Select Property Type Assigned for Creditor Benefit Within 1 Year Holding for An…" at bounding box center [325, 95] width 83 height 12
select select "stored_within_1_year"
click at [284, 89] on select "Select Property Type Assigned for Creditor Benefit Within 1 Year Holding for An…" at bounding box center [325, 95] width 83 height 12
click at [373, 95] on icon "submit" at bounding box center [374, 95] width 5 height 5
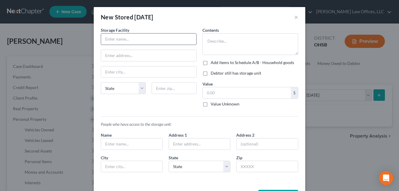
click at [121, 41] on input "text" at bounding box center [148, 38] width 95 height 11
type input "Public Storage"
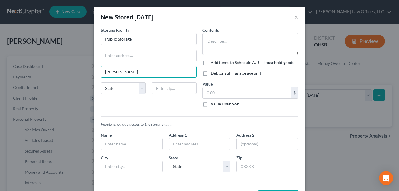
type input "Mason"
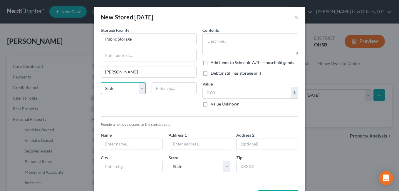
select select "36"
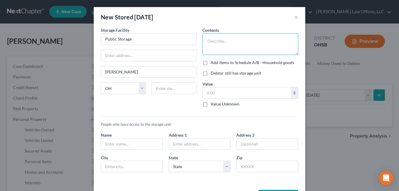
click at [222, 36] on textarea at bounding box center [250, 44] width 96 height 22
type textarea "Household Goods"
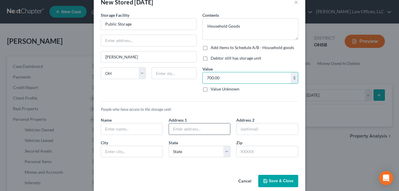
scroll to position [23, 0]
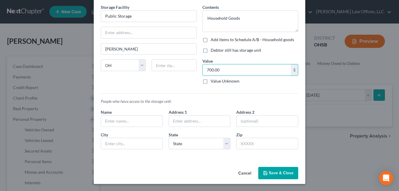
type input "700.00"
click at [210, 50] on label "Debtor still has storage unit" at bounding box center [235, 50] width 50 height 6
click at [213, 50] on input "Debtor still has storage unit" at bounding box center [215, 49] width 4 height 4
checkbox input "true"
click at [276, 172] on button "Save & Close" at bounding box center [278, 173] width 40 height 12
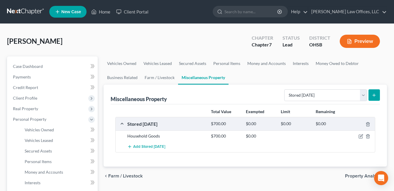
click at [374, 93] on icon "submit" at bounding box center [374, 95] width 5 height 5
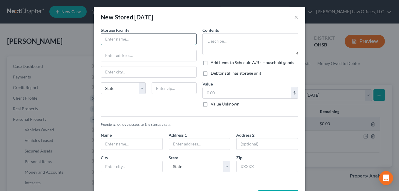
click at [170, 38] on input "text" at bounding box center [148, 38] width 95 height 11
type input "Trenton Storage"
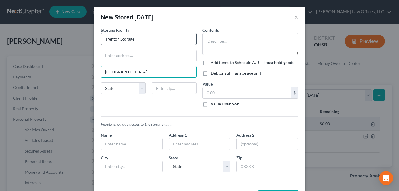
type input "Trenton"
select select "36"
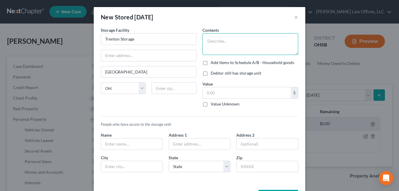
click at [234, 37] on textarea at bounding box center [250, 44] width 96 height 22
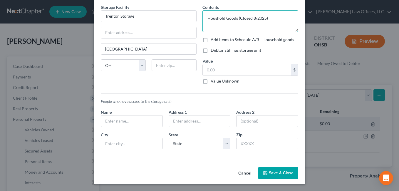
type textarea "Houshold Goods (Closed 8/2025)"
click at [276, 172] on button "Save & Close" at bounding box center [278, 173] width 40 height 12
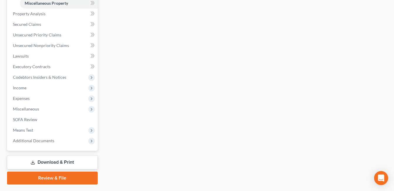
scroll to position [237, 0]
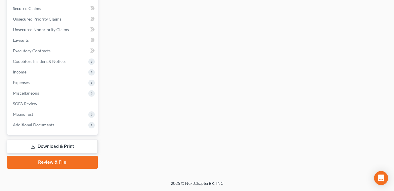
click at [61, 145] on link "Download & Print" at bounding box center [52, 146] width 91 height 14
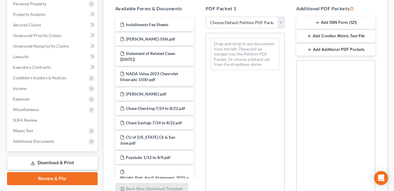
scroll to position [147, 0]
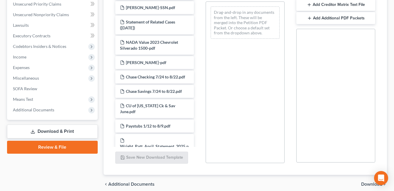
click at [77, 143] on link "Review & File" at bounding box center [52, 147] width 91 height 13
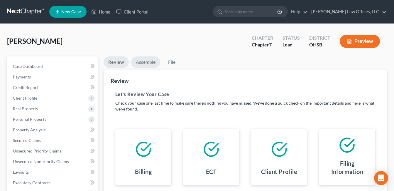
click at [142, 59] on link "Assemble" at bounding box center [145, 61] width 29 height 11
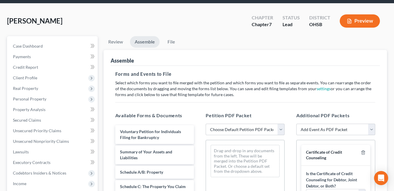
scroll to position [59, 0]
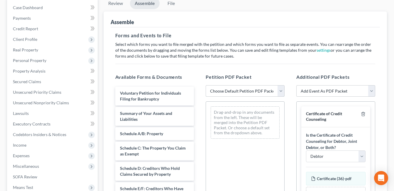
click at [281, 90] on select "Choose Default Petition PDF Packet Emergency Filing (Voluntary Petition and Cre…" at bounding box center [245, 91] width 79 height 12
select select "4"
click at [206, 85] on select "Choose Default Petition PDF Packet Emergency Filing (Voluntary Petition and Cre…" at bounding box center [245, 91] width 79 height 12
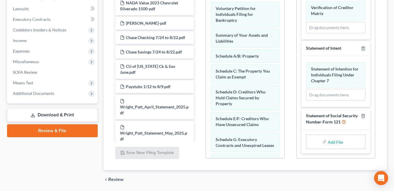
scroll to position [176, 0]
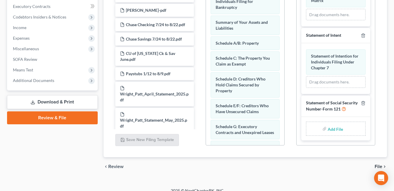
click at [330, 129] on input "file" at bounding box center [335, 128] width 14 height 11
type input "C:\fakepath\[PERSON_NAME].SSN.pdf"
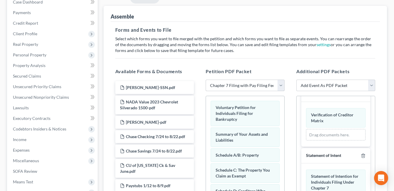
scroll to position [0, 0]
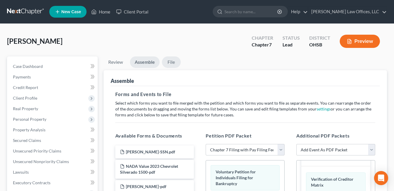
click at [173, 62] on link "File" at bounding box center [171, 61] width 19 height 11
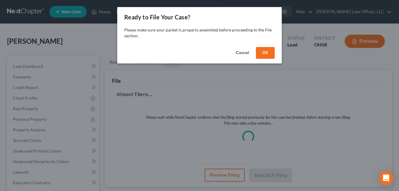
click at [264, 52] on button "OK" at bounding box center [265, 53] width 19 height 12
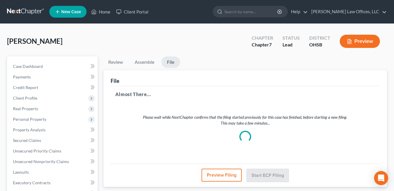
click at [243, 139] on div at bounding box center [246, 137] width 12 height 12
click at [243, 139] on div at bounding box center [245, 136] width 16 height 16
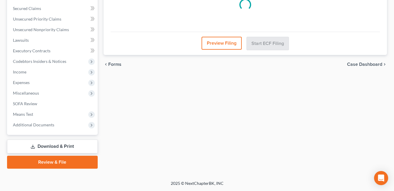
scroll to position [102, 0]
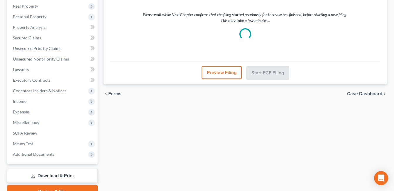
click at [359, 95] on span "Case Dashboard" at bounding box center [364, 93] width 35 height 5
select select "4"
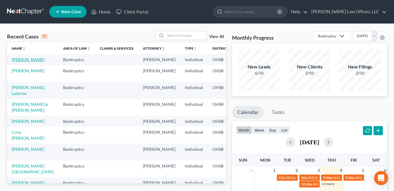
click at [20, 62] on link "[PERSON_NAME]" at bounding box center [28, 59] width 33 height 5
select select "4"
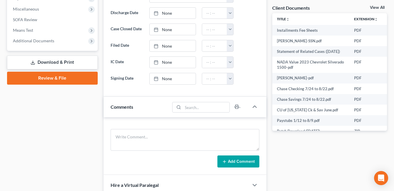
scroll to position [205, 0]
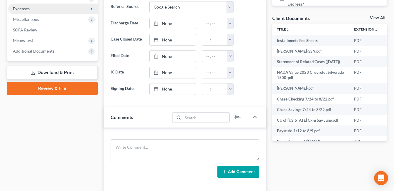
click at [51, 88] on link "Review & File" at bounding box center [52, 88] width 91 height 13
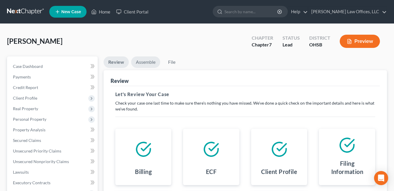
click at [146, 61] on link "Assemble" at bounding box center [145, 61] width 29 height 11
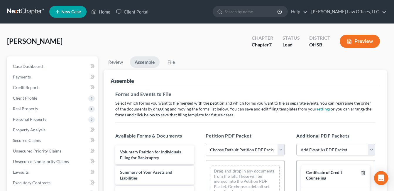
click at [281, 150] on select "Choose Default Petition PDF Packet Emergency Filing (Voluntary Petition and Cre…" at bounding box center [245, 150] width 79 height 12
select select "4"
click at [206, 144] on select "Choose Default Petition PDF Packet Emergency Filing (Voluntary Petition and Cre…" at bounding box center [245, 150] width 79 height 12
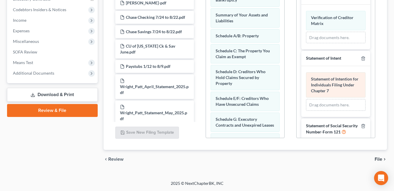
scroll to position [264, 0]
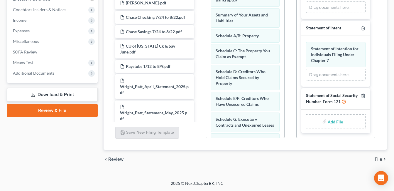
click at [336, 123] on input "file" at bounding box center [335, 121] width 14 height 11
type input "C:\fakepath\[PERSON_NAME].SSN.pdf"
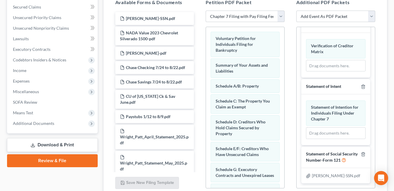
scroll to position [0, 0]
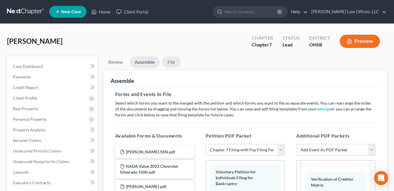
click at [172, 64] on link "File" at bounding box center [171, 61] width 19 height 11
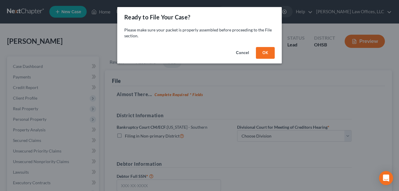
click at [264, 52] on button "OK" at bounding box center [265, 53] width 19 height 12
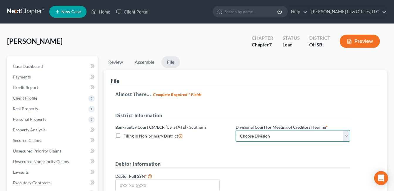
click at [346, 134] on select "Choose Division Cincinnati Columbus [GEOGRAPHIC_DATA]" at bounding box center [293, 136] width 114 height 12
select select "2"
click at [236, 130] on select "Choose Division Cincinnati Columbus [GEOGRAPHIC_DATA]" at bounding box center [293, 136] width 114 height 12
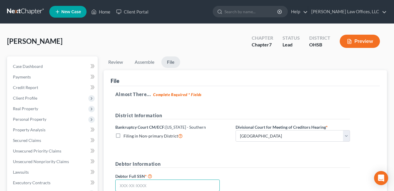
click at [128, 188] on input "text" at bounding box center [167, 185] width 104 height 12
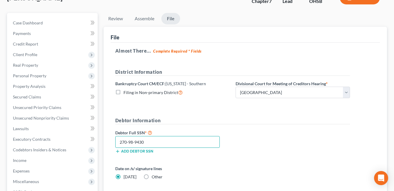
scroll to position [117, 0]
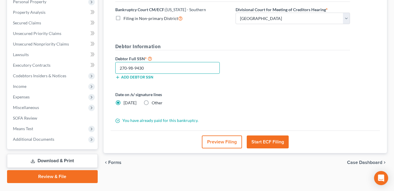
type input "270-98-9430"
click at [263, 139] on button "Start ECF Filing" at bounding box center [268, 141] width 42 height 13
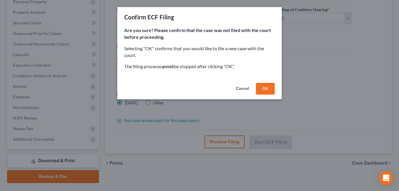
click at [264, 87] on button "OK" at bounding box center [265, 89] width 19 height 12
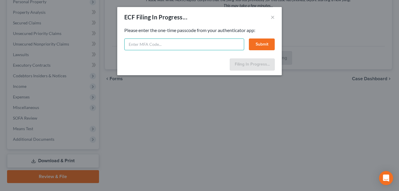
click at [211, 45] on input "text" at bounding box center [184, 44] width 120 height 12
type input "026258"
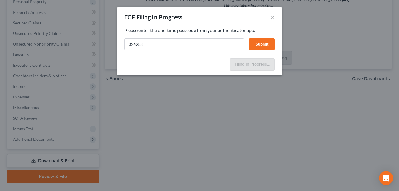
click at [269, 43] on button "Submit" at bounding box center [262, 44] width 26 height 12
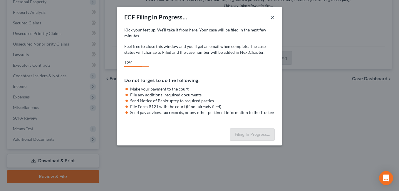
click at [273, 17] on button "×" at bounding box center [272, 17] width 4 height 7
